Goal: Task Accomplishment & Management: Complete application form

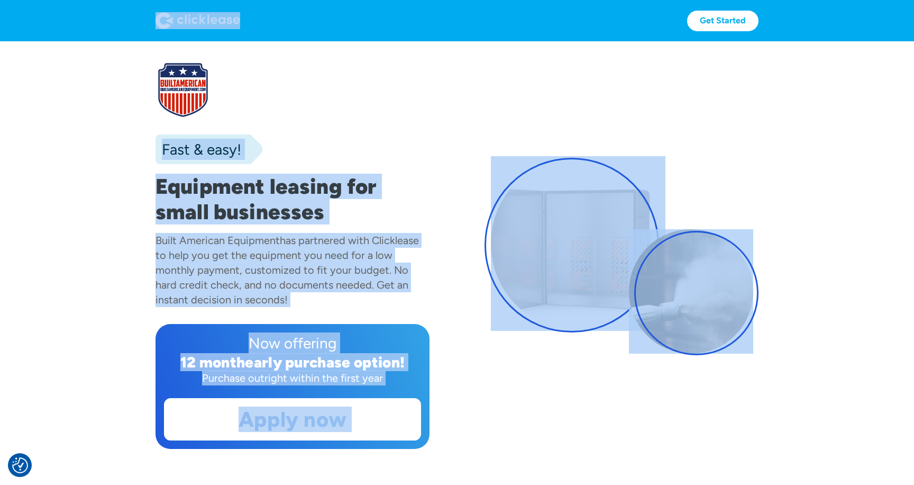
drag, startPoint x: 150, startPoint y: 18, endPoint x: 326, endPoint y: 95, distance: 192.2
click at [326, 95] on div at bounding box center [293, 89] width 274 height 55
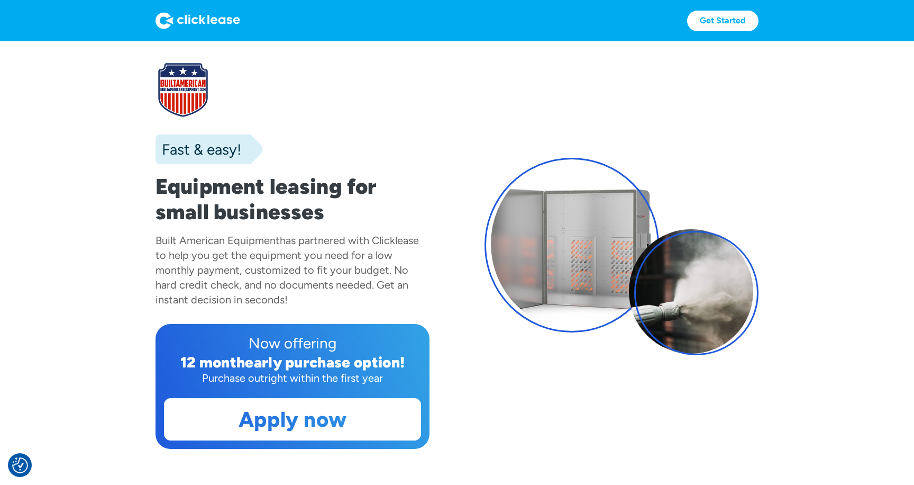
click at [223, 260] on div "has partnered with Clicklease to help you get the equipment you need for a low …" at bounding box center [287, 270] width 263 height 72
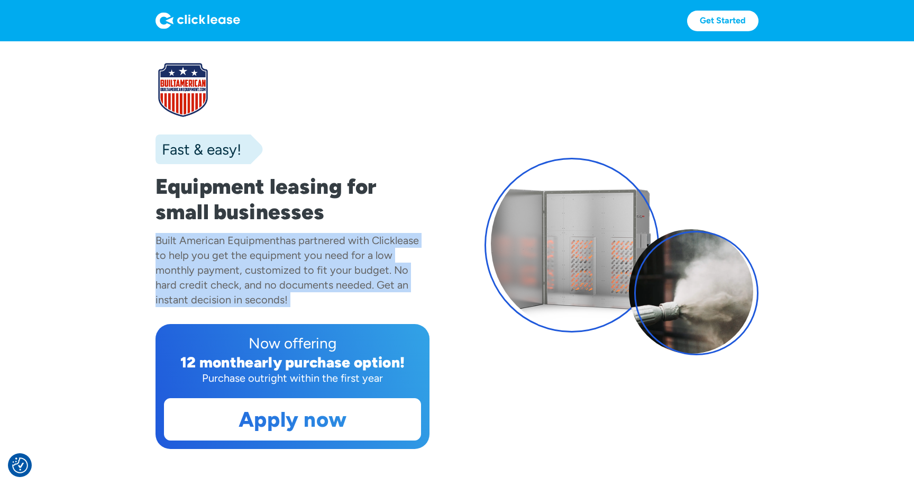
click at [223, 260] on div "has partnered with Clicklease to help you get the equipment you need for a low …" at bounding box center [287, 270] width 263 height 72
click at [207, 262] on div "Built American Equipment has partnered with Clicklease to help you get the equi…" at bounding box center [293, 270] width 274 height 74
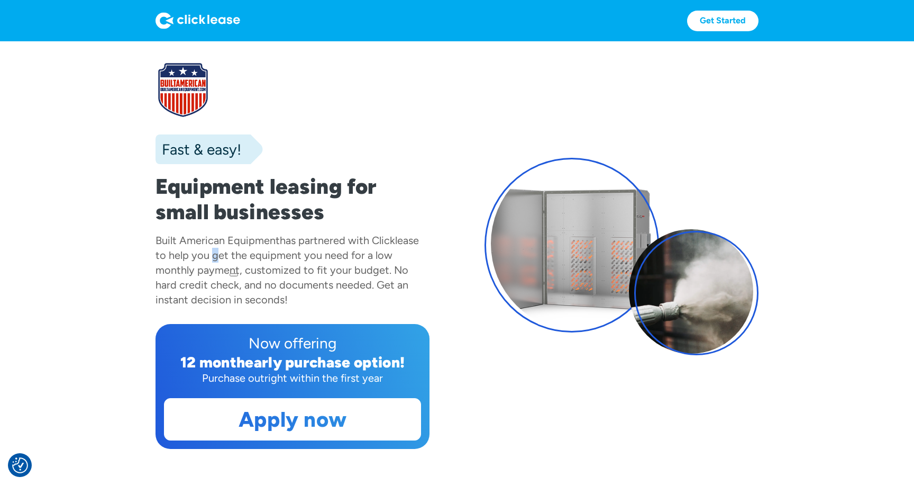
click at [207, 262] on div "Built American Equipment has partnered with Clicklease to help you get the equi…" at bounding box center [293, 270] width 274 height 74
click at [192, 266] on div "has partnered with Clicklease to help you get the equipment you need for a low …" at bounding box center [287, 270] width 263 height 72
click at [142, 351] on section "Fast & easy! Equipment leasing for small businesses Built American Equipment ha…" at bounding box center [457, 266] width 914 height 450
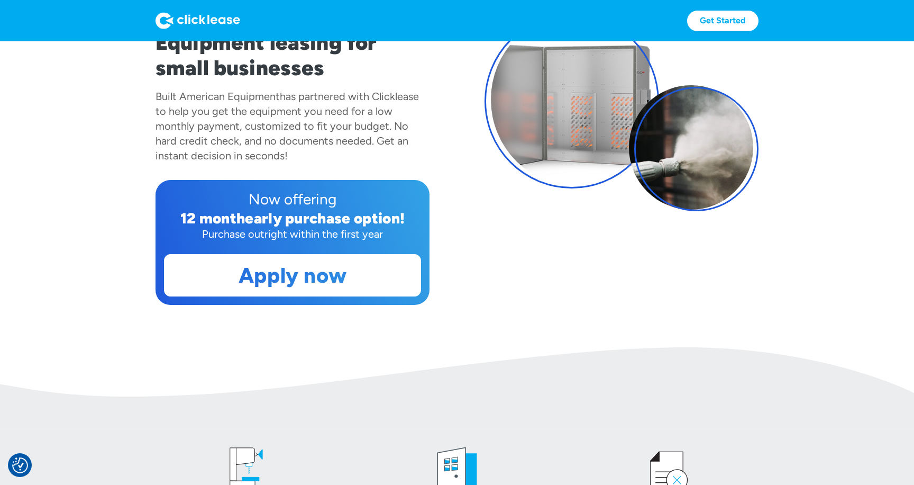
scroll to position [206, 0]
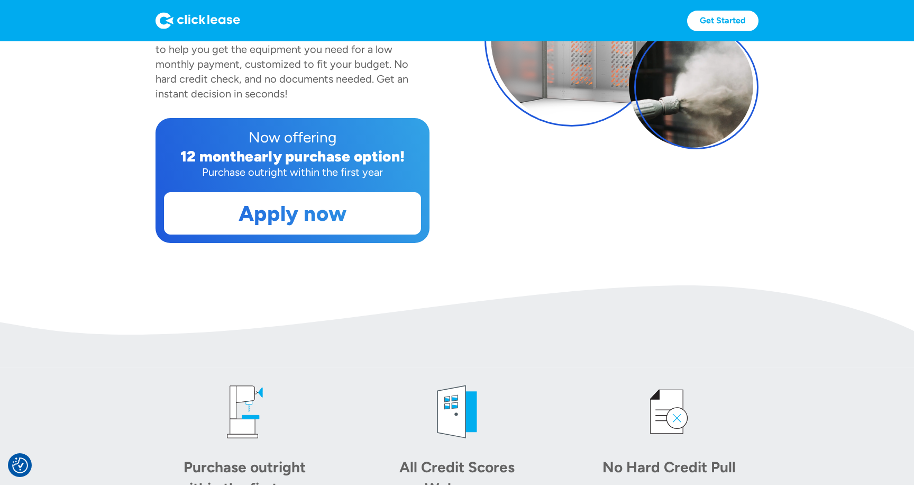
click at [187, 156] on div "12 month" at bounding box center [212, 156] width 65 height 18
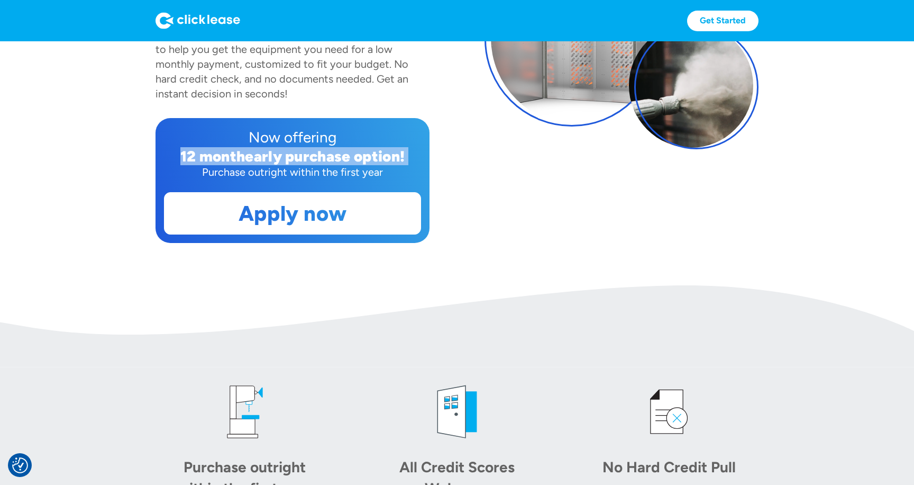
click at [187, 156] on div "12 month" at bounding box center [212, 156] width 65 height 18
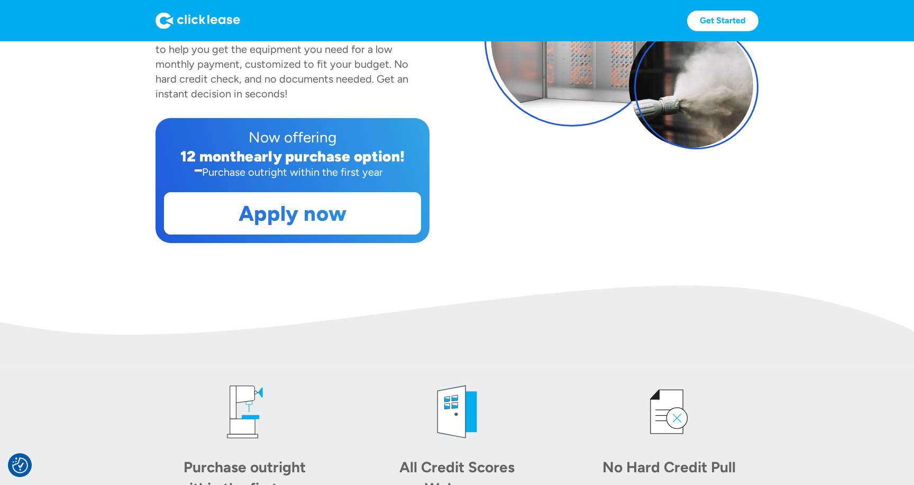
click at [141, 147] on section "Fast & easy! Equipment leasing for small businesses Built American Equipment ha…" at bounding box center [457, 60] width 914 height 450
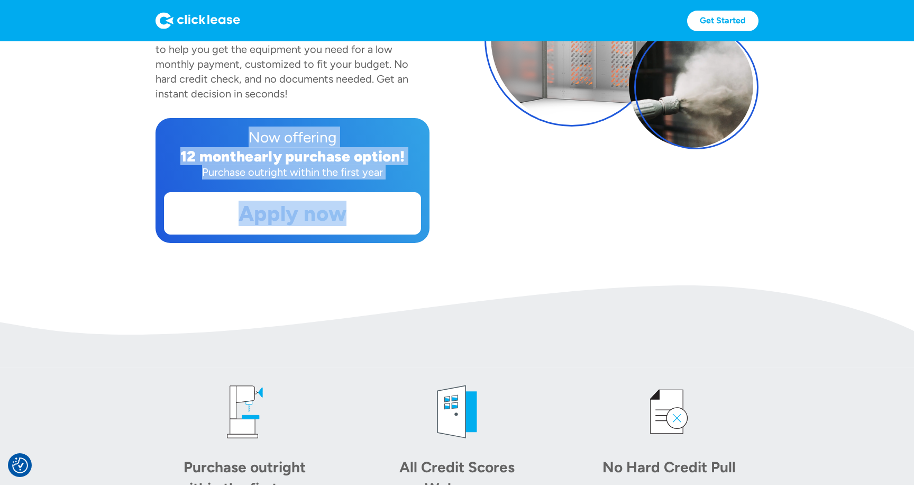
drag, startPoint x: 183, startPoint y: 126, endPoint x: 484, endPoint y: 271, distance: 334.1
click at [484, 271] on section "Fast & easy! Equipment leasing for small businesses Built American Equipment ha…" at bounding box center [457, 60] width 914 height 450
click at [476, 258] on section "Fast & easy! Equipment leasing for small businesses Built American Equipment ha…" at bounding box center [457, 60] width 914 height 450
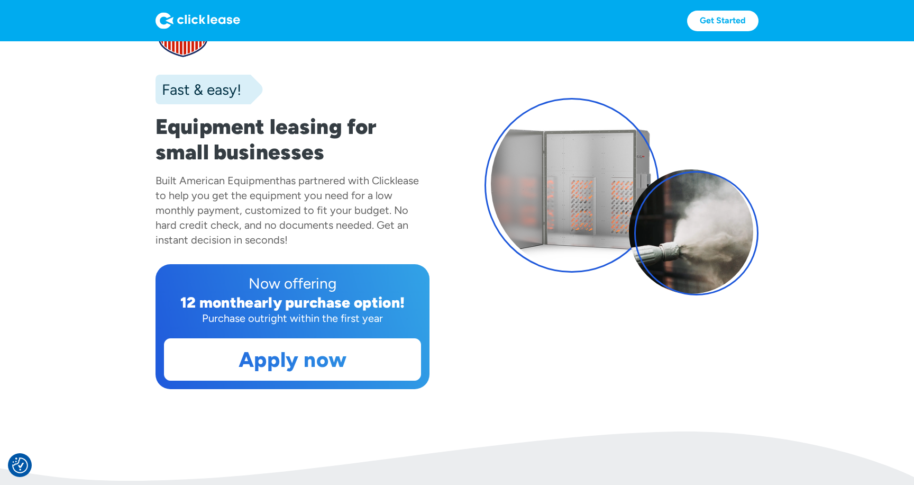
scroll to position [0, 0]
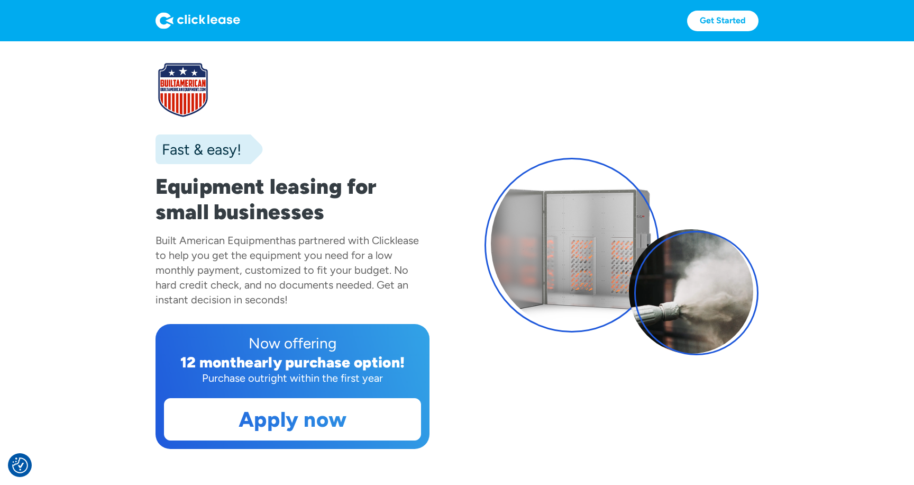
click at [163, 185] on h1 "Equipment leasing for small businesses" at bounding box center [293, 199] width 274 height 51
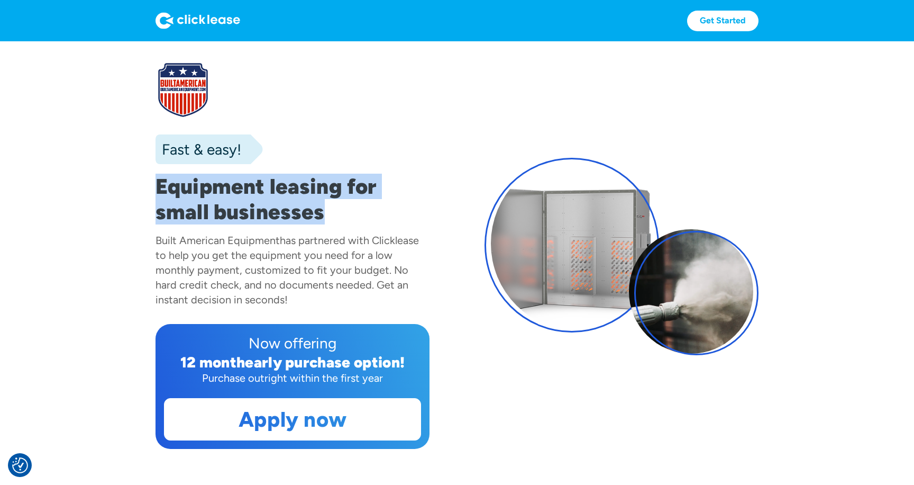
click at [163, 185] on h1 "Equipment leasing for small businesses" at bounding box center [293, 199] width 274 height 51
click at [144, 201] on section "Fast & easy! Equipment leasing for small businesses Built American Equipment ha…" at bounding box center [457, 266] width 914 height 450
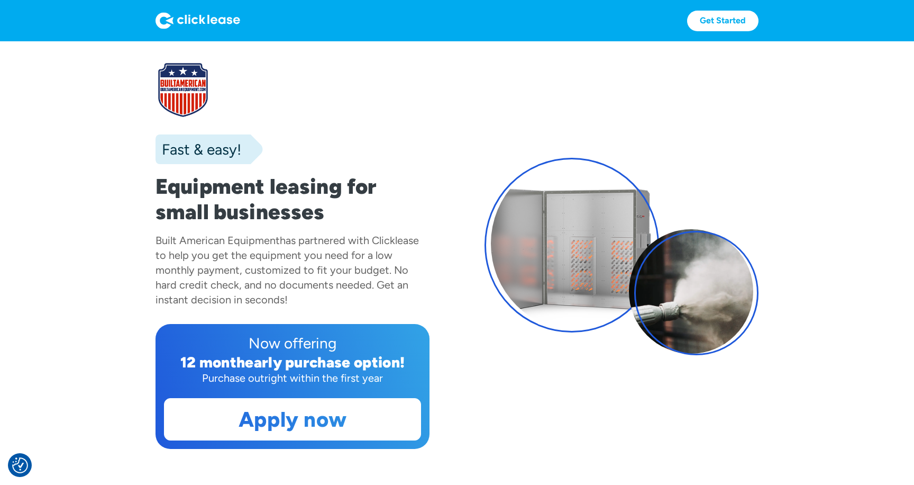
click at [375, 294] on div "Built American Equipment has partnered with Clicklease to help you get the equi…" at bounding box center [293, 270] width 274 height 74
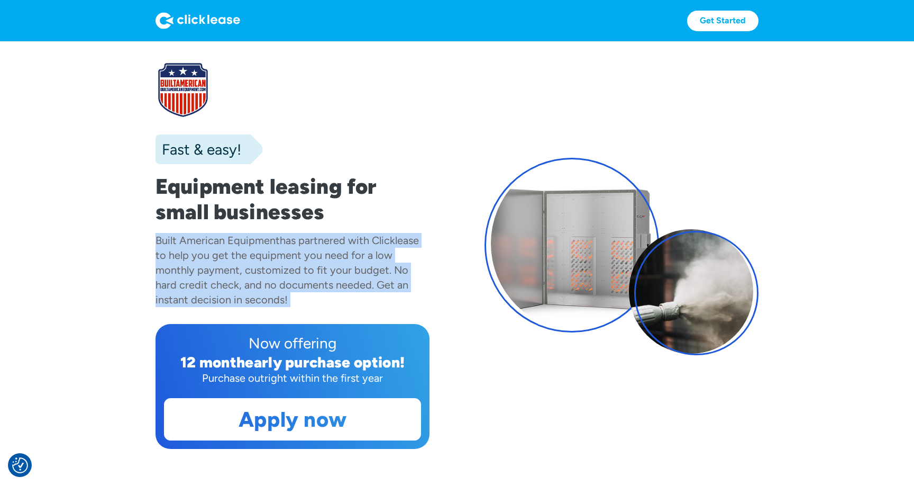
click at [375, 294] on div "Built American Equipment has partnered with Clicklease to help you get the equi…" at bounding box center [293, 270] width 274 height 74
click at [334, 284] on div "has partnered with Clicklease to help you get the equipment you need for a low …" at bounding box center [287, 270] width 263 height 72
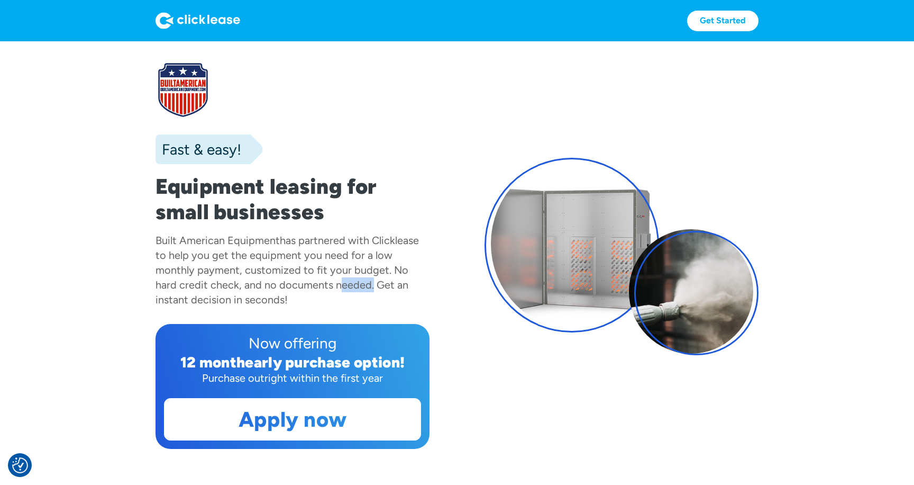
click at [334, 284] on div "has partnered with Clicklease to help you get the equipment you need for a low …" at bounding box center [287, 270] width 263 height 72
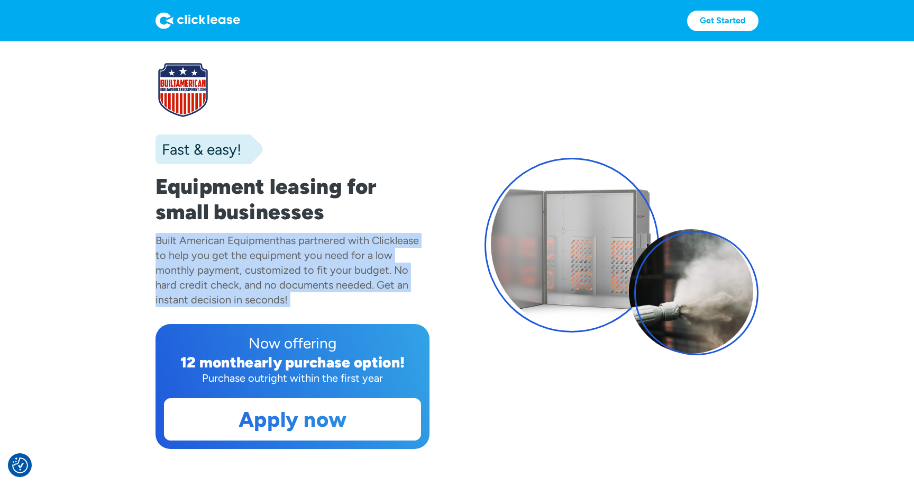
click at [334, 284] on div "has partnered with Clicklease to help you get the equipment you need for a low …" at bounding box center [287, 270] width 263 height 72
click at [242, 298] on div "has partnered with Clicklease to help you get the equipment you need for a low …" at bounding box center [287, 270] width 263 height 72
drag, startPoint x: 268, startPoint y: 298, endPoint x: 138, endPoint y: 44, distance: 285.4
click at [138, 44] on section "Fast & easy! Equipment leasing for small businesses Built American Equipment ha…" at bounding box center [457, 266] width 914 height 450
click at [124, 92] on section "Fast & easy! Equipment leasing for small businesses Built American Equipment ha…" at bounding box center [457, 266] width 914 height 450
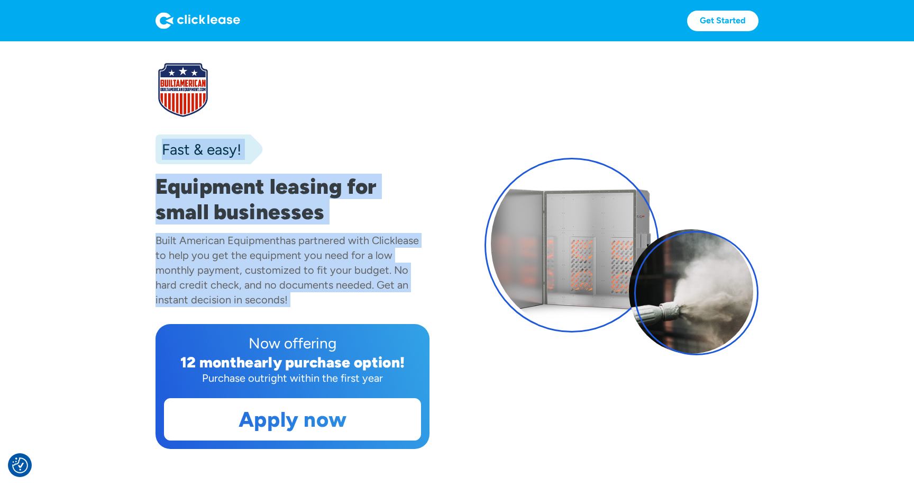
drag, startPoint x: 115, startPoint y: 75, endPoint x: 297, endPoint y: 307, distance: 295.8
click at [297, 307] on section "Fast & easy! Equipment leasing for small businesses Built American Equipment ha…" at bounding box center [457, 266] width 914 height 450
click at [284, 302] on div "Built American Equipment has partnered with Clicklease to help you get the equi…" at bounding box center [293, 270] width 274 height 74
drag, startPoint x: 270, startPoint y: 293, endPoint x: 157, endPoint y: 68, distance: 252.2
click at [157, 68] on div "Fast & easy! Equipment leasing for small businesses Built American Equipment ha…" at bounding box center [293, 255] width 274 height 386
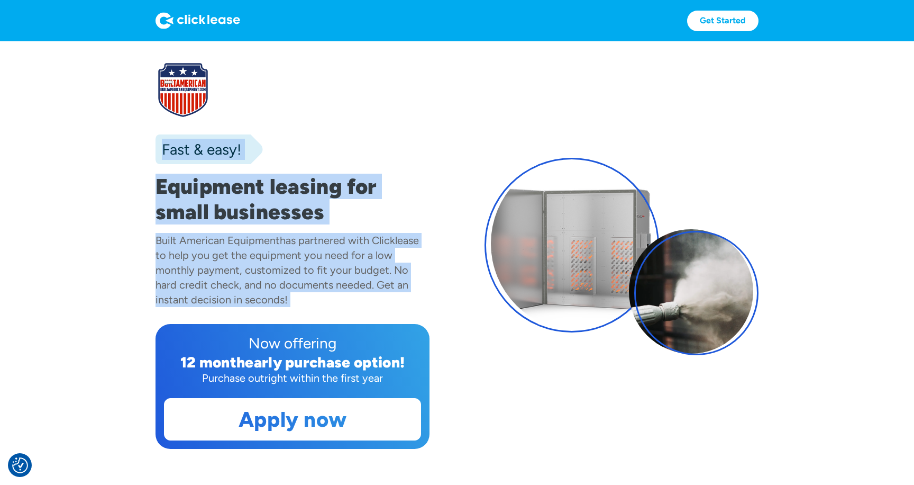
click at [132, 67] on section "Fast & easy! Equipment leasing for small businesses Built American Equipment ha…" at bounding box center [457, 266] width 914 height 450
drag, startPoint x: 125, startPoint y: 58, endPoint x: 314, endPoint y: 297, distance: 305.2
click at [314, 297] on section "Fast & easy! Equipment leasing for small businesses Built American Equipment ha…" at bounding box center [457, 266] width 914 height 450
click at [303, 299] on div "Built American Equipment has partnered with Clicklease to help you get the equi…" at bounding box center [293, 270] width 274 height 74
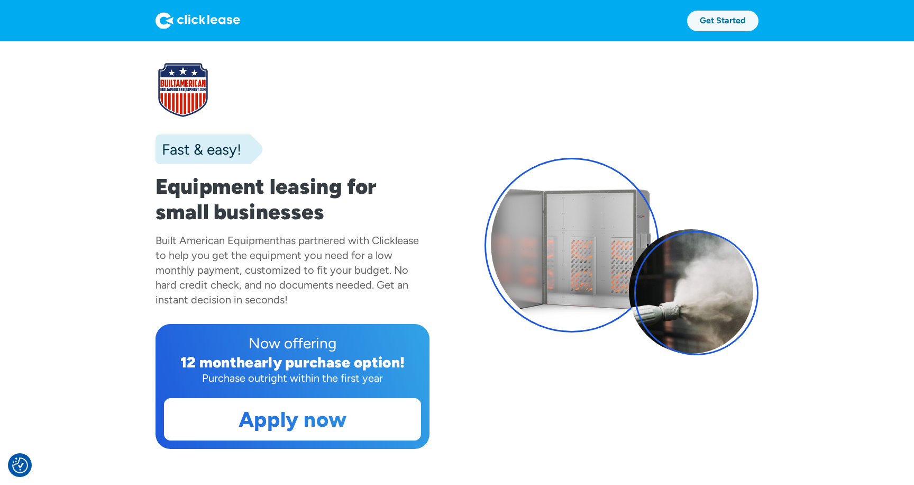
click at [722, 22] on link "Get Started" at bounding box center [722, 21] width 71 height 21
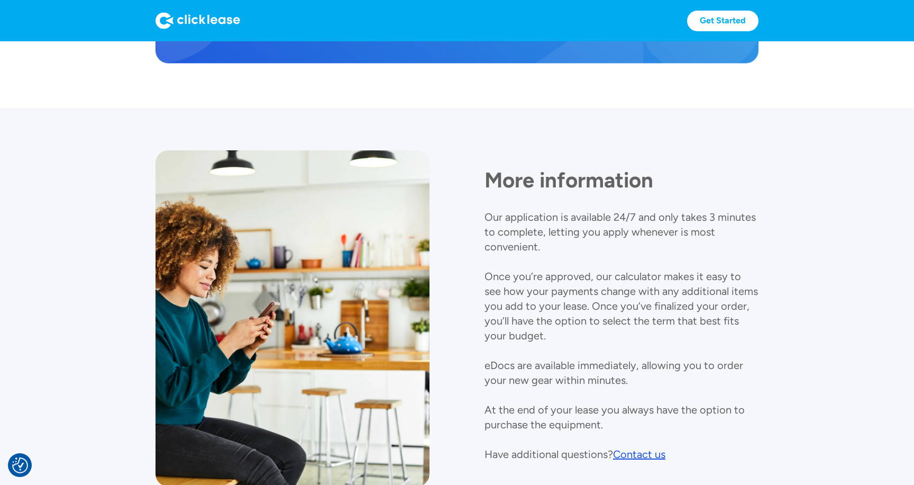
scroll to position [1151, 0]
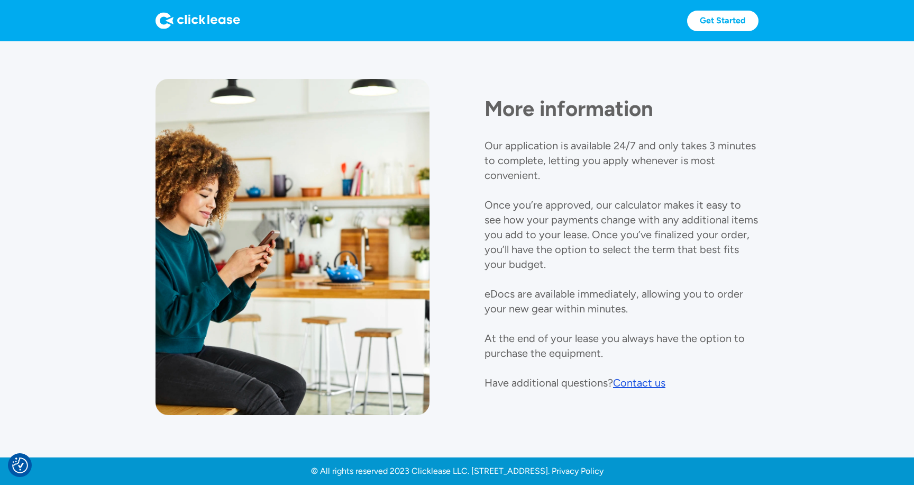
click at [530, 161] on p "Our application is available 24/7 and only takes 3 minutes to complete, letting…" at bounding box center [622, 264] width 274 height 250
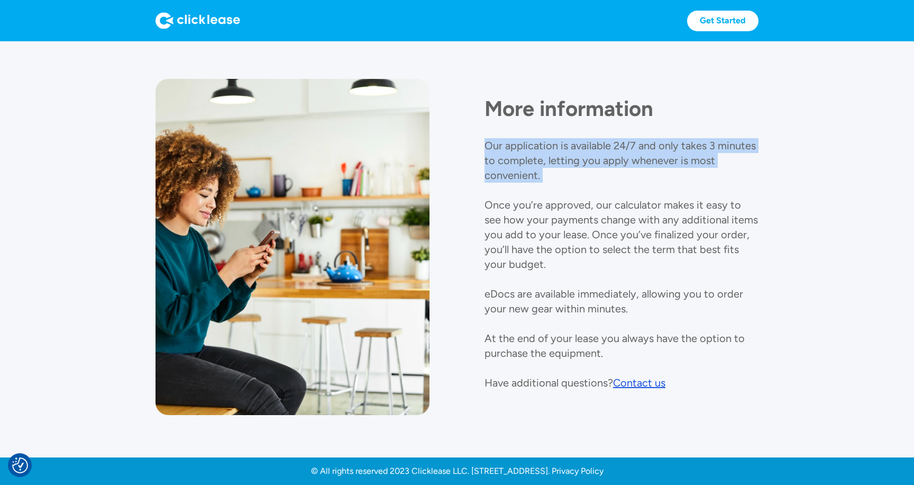
click at [530, 161] on p "Our application is available 24/7 and only takes 3 minutes to complete, letting…" at bounding box center [622, 264] width 274 height 250
click at [499, 190] on div "More information Our application is available 24/7 and only takes 3 minutes to …" at bounding box center [622, 234] width 274 height 311
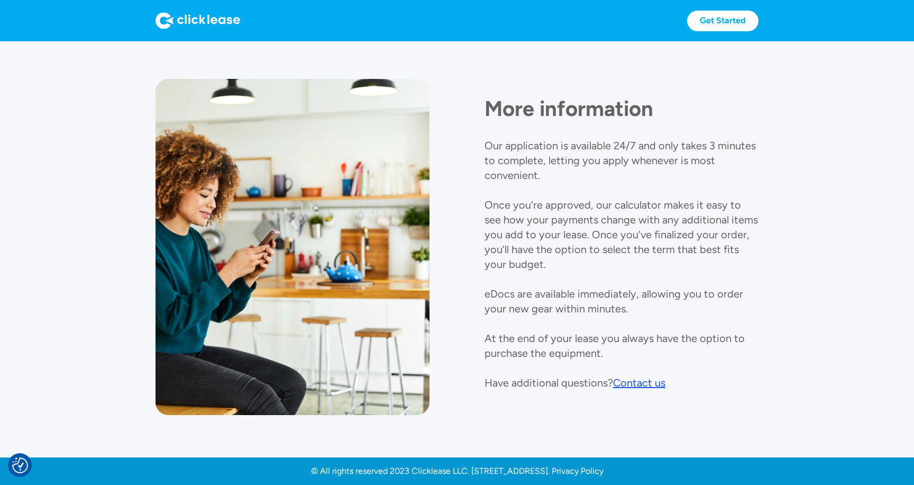
click at [492, 245] on p "Our application is available 24/7 and only takes 3 minutes to complete, letting…" at bounding box center [622, 264] width 274 height 250
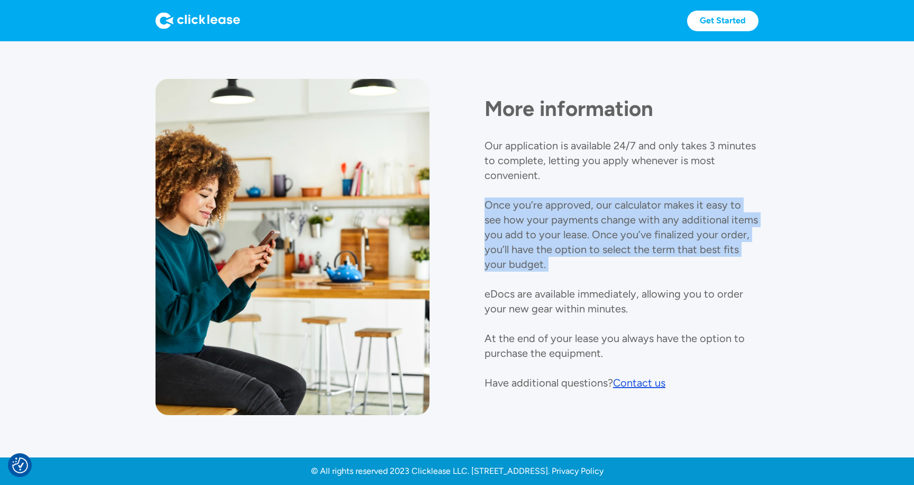
click at [492, 245] on p "Our application is available 24/7 and only takes 3 minutes to complete, letting…" at bounding box center [622, 264] width 274 height 250
click at [489, 216] on p "Our application is available 24/7 and only takes 3 minutes to complete, letting…" at bounding box center [622, 264] width 274 height 250
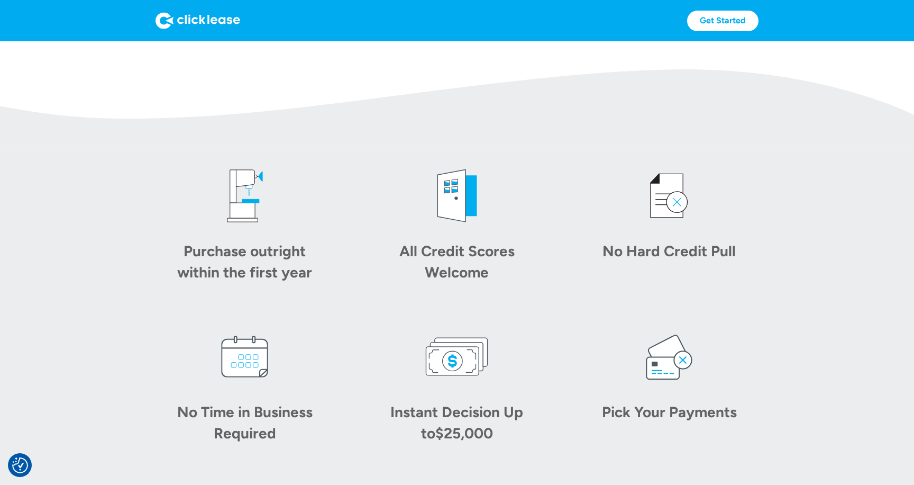
scroll to position [0, 0]
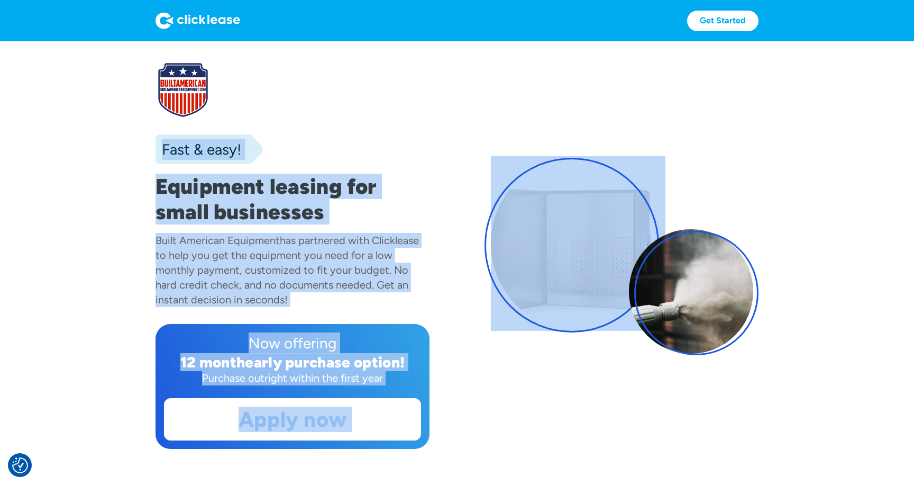
drag, startPoint x: 138, startPoint y: 79, endPoint x: 612, endPoint y: 417, distance: 582.6
click at [612, 417] on section "Fast & easy! Equipment leasing for small businesses Built American Equipment ha…" at bounding box center [457, 266] width 914 height 450
click at [607, 415] on div "Fast & easy! Equipment leasing for small businesses Built American Equipment ha…" at bounding box center [457, 255] width 603 height 386
drag, startPoint x: 512, startPoint y: 310, endPoint x: 105, endPoint y: 59, distance: 478.0
click at [105, 59] on section "Fast & easy! Equipment leasing for small businesses Built American Equipment ha…" at bounding box center [457, 266] width 914 height 450
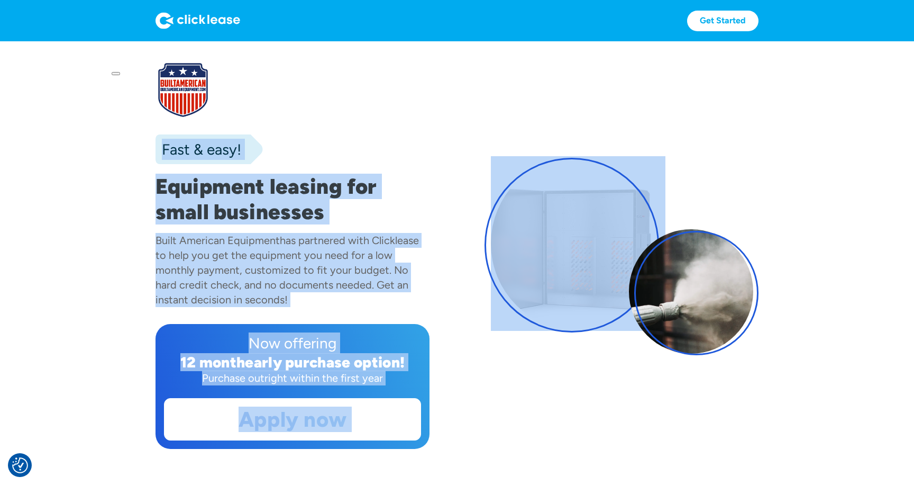
click at [107, 63] on section "Fast & easy! Equipment leasing for small businesses Built American Equipment ha…" at bounding box center [457, 266] width 914 height 450
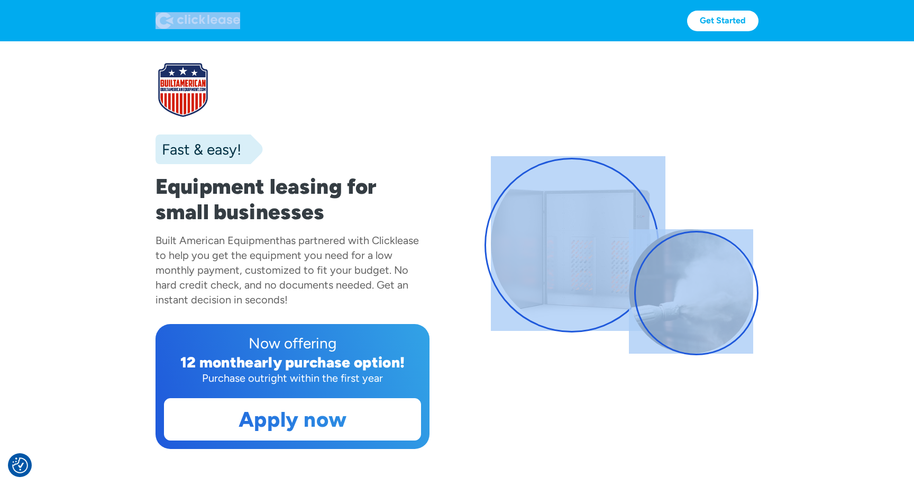
drag, startPoint x: 115, startPoint y: 22, endPoint x: 651, endPoint y: 401, distance: 656.3
click at [626, 402] on div "Fast & easy! Equipment leasing for small businesses Built American Equipment ha…" at bounding box center [457, 255] width 603 height 386
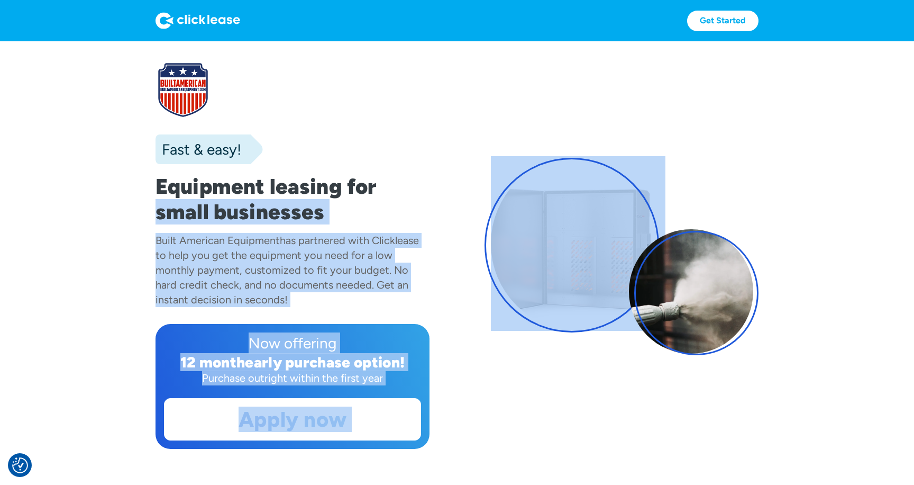
drag, startPoint x: 444, startPoint y: 175, endPoint x: 700, endPoint y: 383, distance: 329.9
click at [701, 381] on div "Fast & easy! Equipment leasing for small businesses Built American Equipment ha…" at bounding box center [457, 255] width 603 height 386
click at [675, 393] on div "Fast & easy! Equipment leasing for small businesses Built American Equipment ha…" at bounding box center [457, 255] width 603 height 386
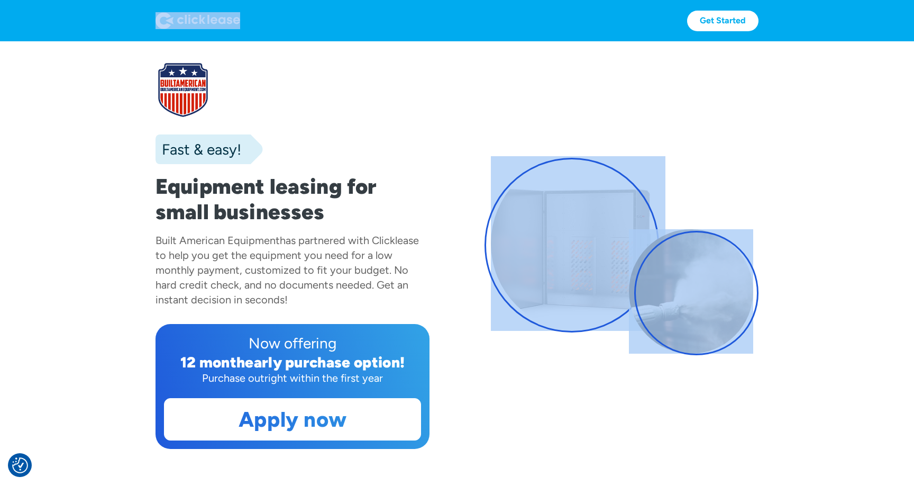
drag, startPoint x: 610, startPoint y: 428, endPoint x: 112, endPoint y: 21, distance: 642.6
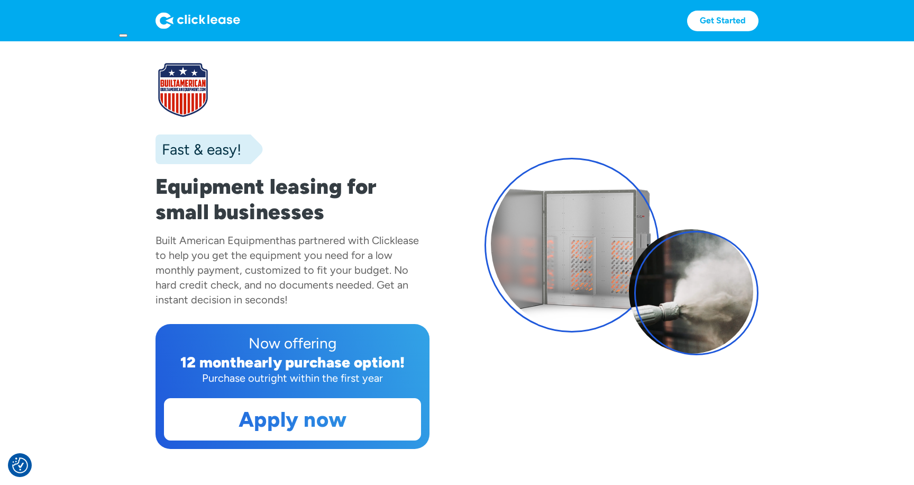
click at [85, 46] on section "Fast & easy! Equipment leasing for small businesses Built American Equipment ha…" at bounding box center [457, 266] width 914 height 450
drag, startPoint x: 144, startPoint y: 43, endPoint x: 139, endPoint y: 26, distance: 17.7
click at [139, 26] on div "Get Started Get Started" at bounding box center [457, 20] width 914 height 41
click at [123, 28] on div "Get Started Get Started" at bounding box center [457, 20] width 914 height 41
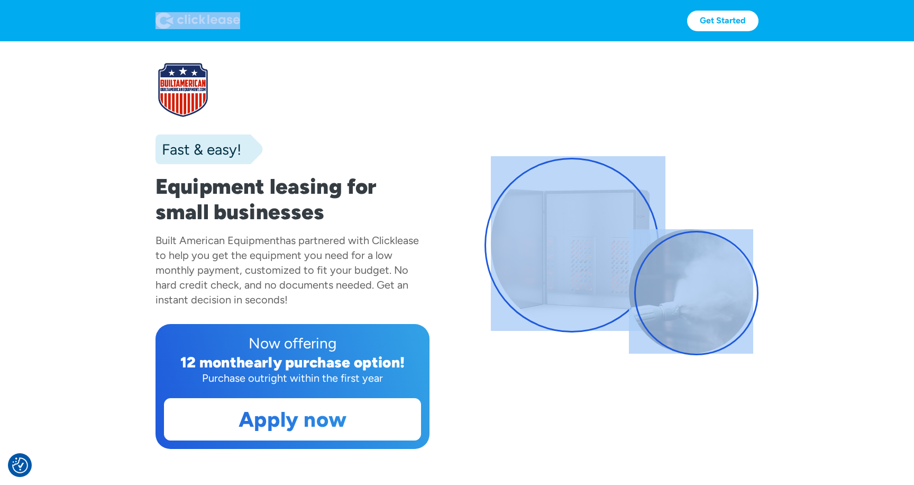
drag, startPoint x: 116, startPoint y: 13, endPoint x: 516, endPoint y: 457, distance: 597.5
click at [499, 426] on div "Fast & easy! Equipment leasing for small businesses Built American Equipment ha…" at bounding box center [457, 255] width 603 height 386
drag, startPoint x: 500, startPoint y: 428, endPoint x: 163, endPoint y: 24, distance: 525.5
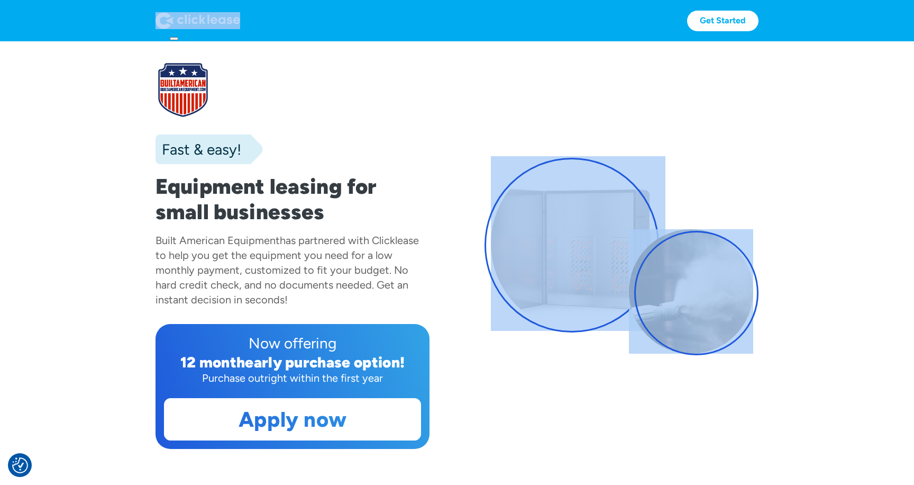
click at [175, 21] on img at bounding box center [198, 20] width 85 height 17
click at [158, 29] on img at bounding box center [198, 20] width 85 height 17
click at [710, 57] on section "Fast & easy! Equipment leasing for small businesses Built American Equipment ha…" at bounding box center [457, 266] width 914 height 450
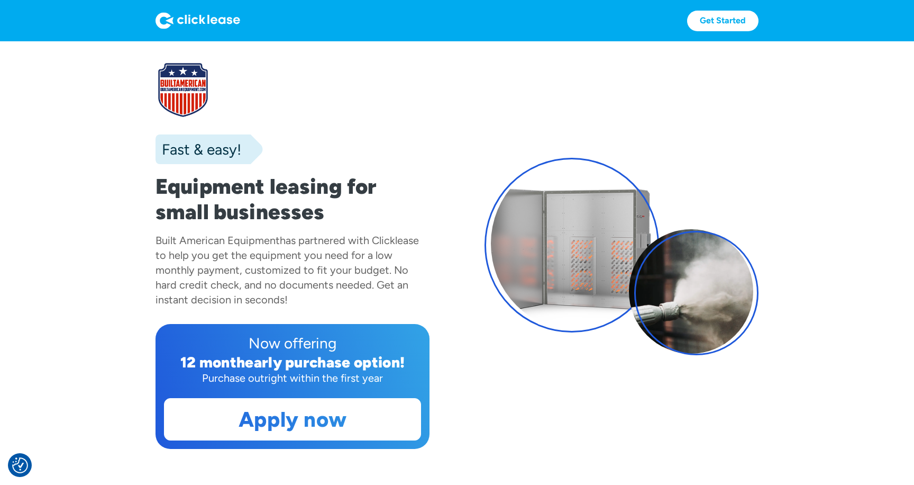
click at [94, 10] on div "Get Started Get Started" at bounding box center [457, 20] width 914 height 41
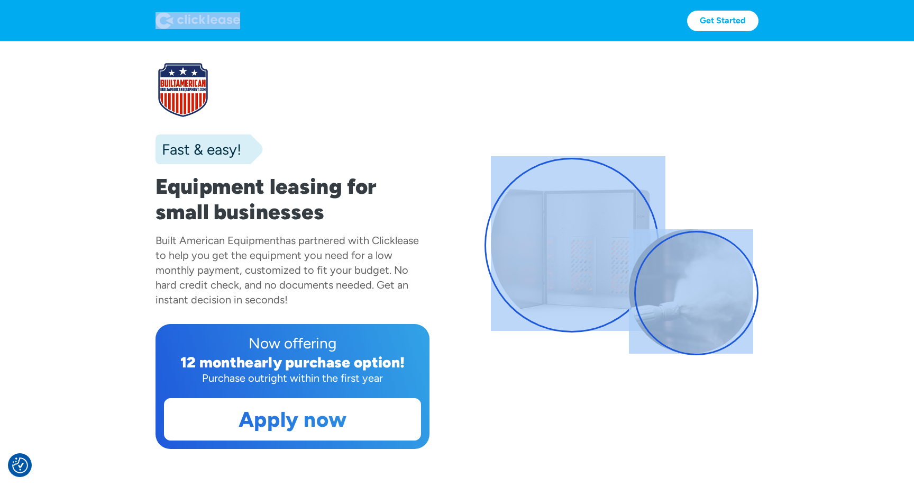
drag, startPoint x: 86, startPoint y: 11, endPoint x: 545, endPoint y: 370, distance: 583.1
click at [498, 389] on div "Fast & easy! Equipment leasing for small businesses Built American Equipment ha…" at bounding box center [457, 255] width 603 height 386
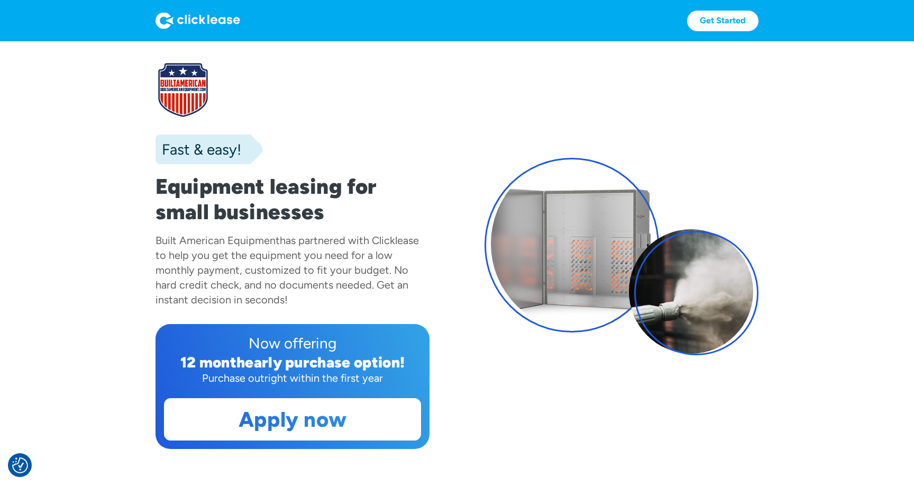
click at [677, 430] on div "Fast & easy! Equipment leasing for small businesses Built American Equipment ha…" at bounding box center [457, 255] width 603 height 386
drag, startPoint x: 678, startPoint y: 478, endPoint x: 126, endPoint y: 20, distance: 717.3
click at [115, 25] on div "Get Started Get Started" at bounding box center [457, 20] width 914 height 41
